Goal: Find specific page/section: Find specific page/section

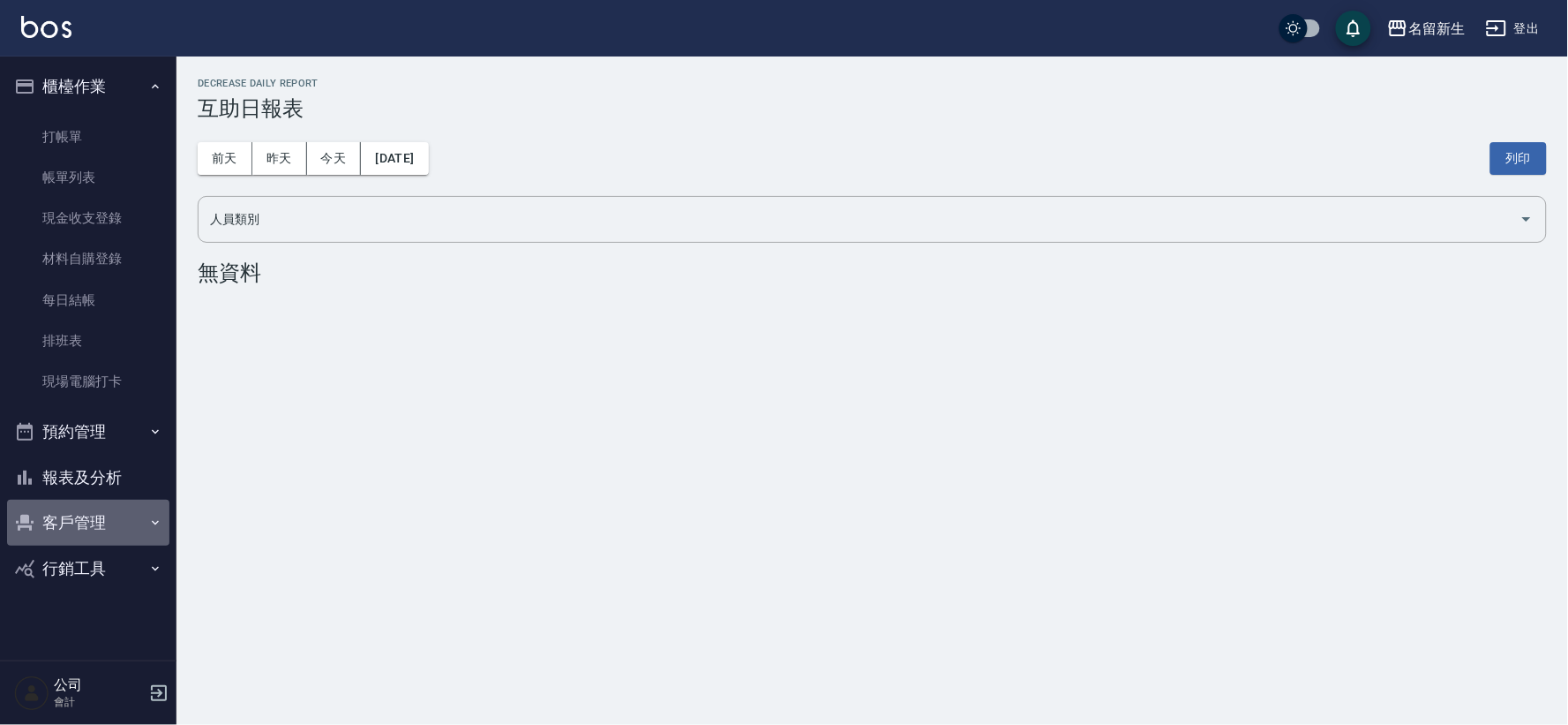
click at [97, 524] on button "客戶管理" at bounding box center [88, 522] width 163 height 46
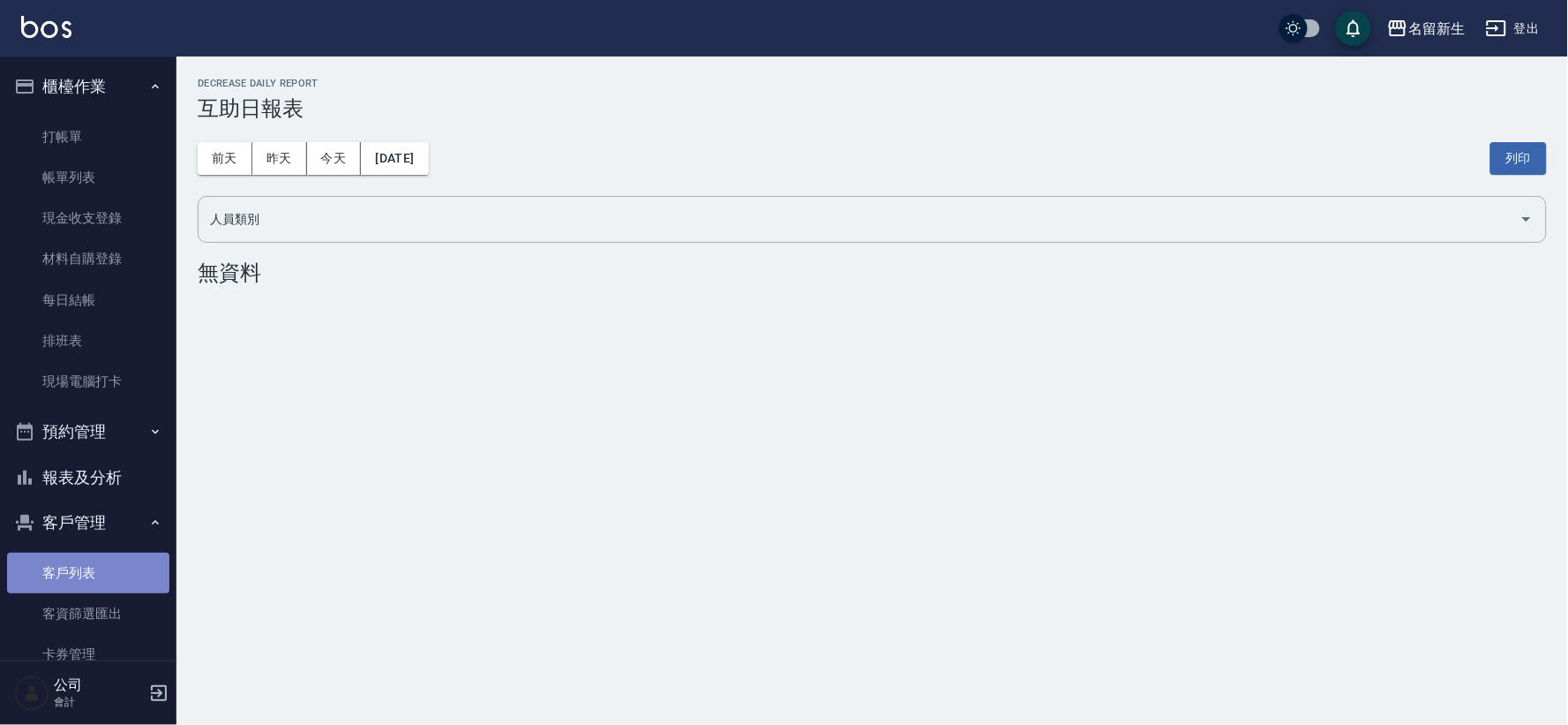
click at [92, 560] on link "客戶列表" at bounding box center [88, 572] width 163 height 40
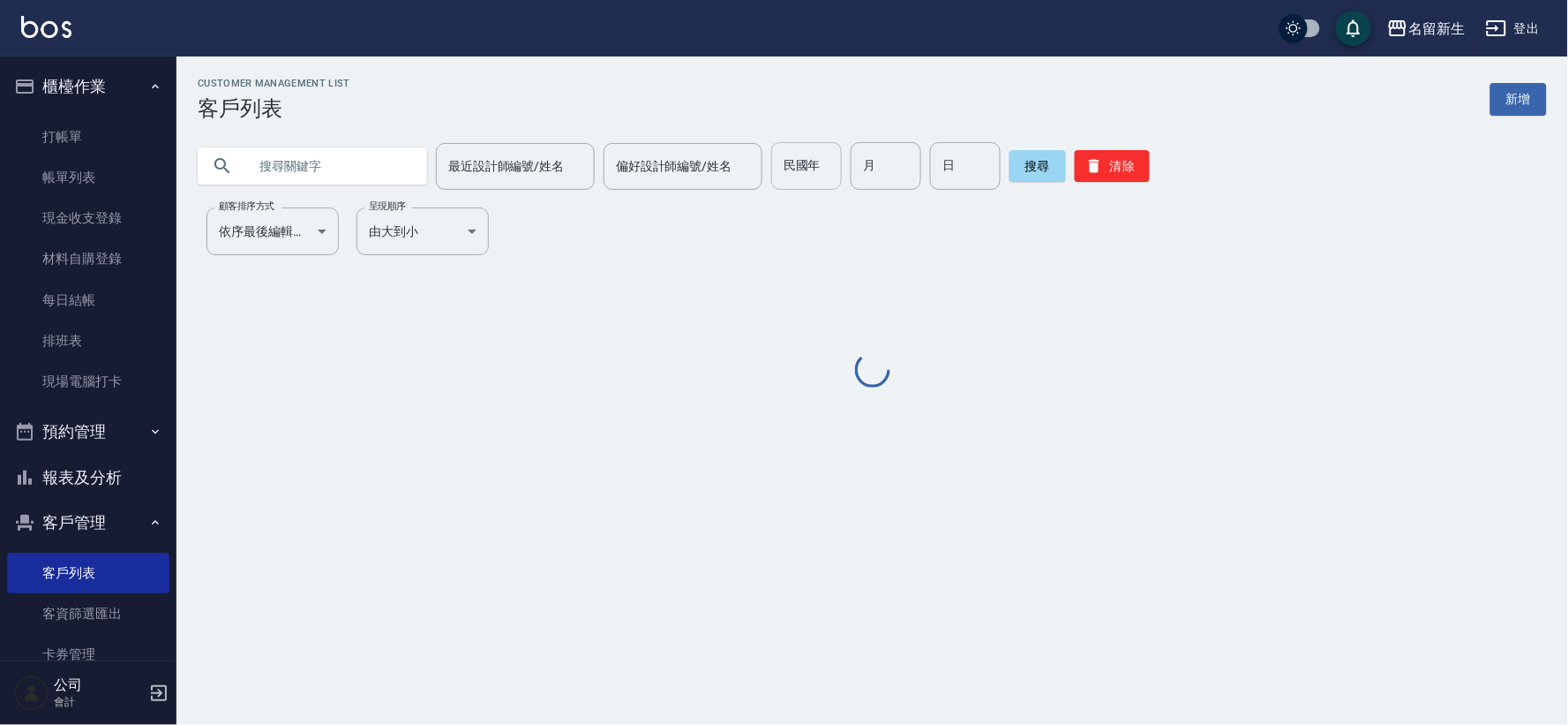
click at [782, 160] on div "民國年 民國年" at bounding box center [807, 166] width 71 height 48
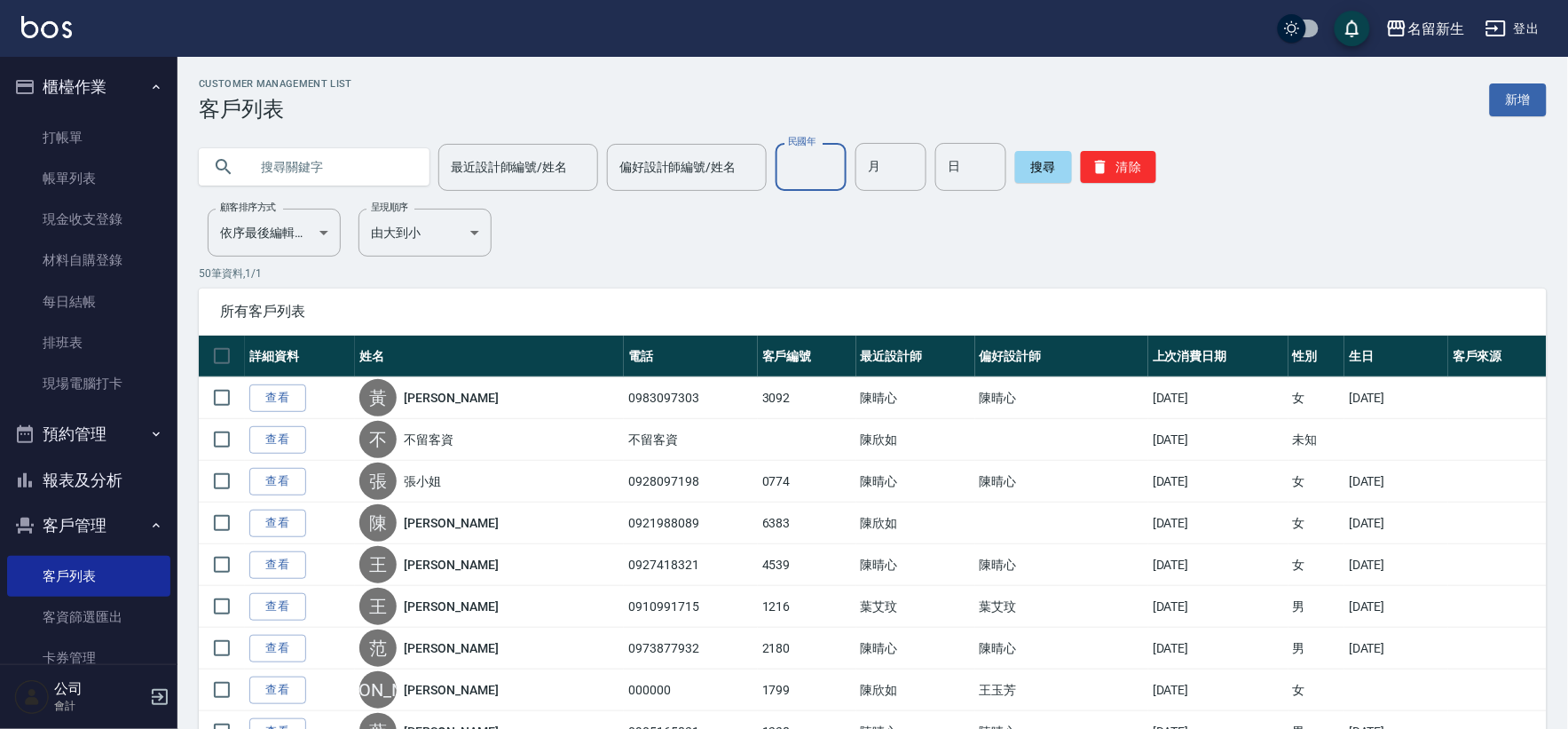
type input "77"
click at [876, 165] on input "月" at bounding box center [891, 166] width 71 height 48
type input "03"
type input "21"
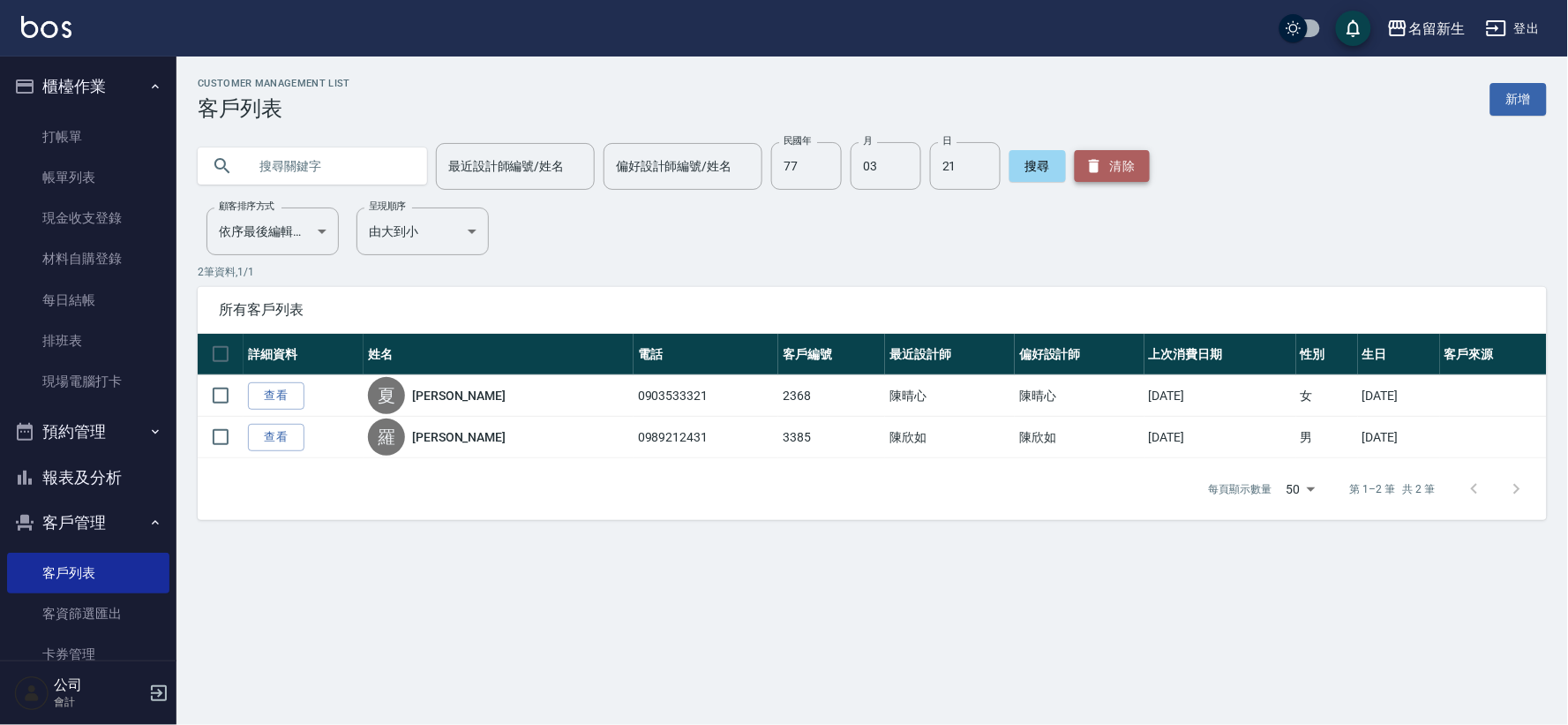
click at [1103, 164] on button "清除" at bounding box center [1113, 166] width 75 height 31
